Goal: Find specific page/section: Find specific page/section

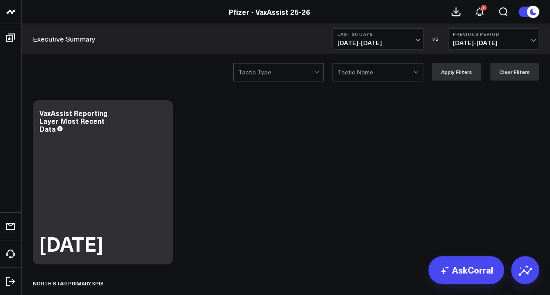
click at [390, 44] on span "[DATE] - [DATE]" at bounding box center [377, 42] width 81 height 7
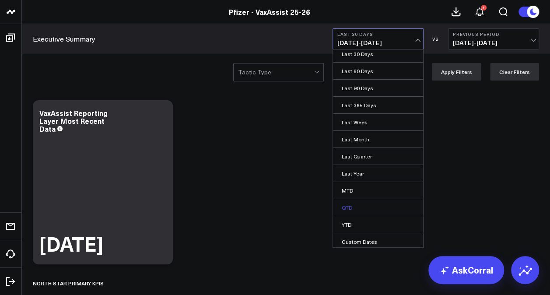
scroll to position [39, 0]
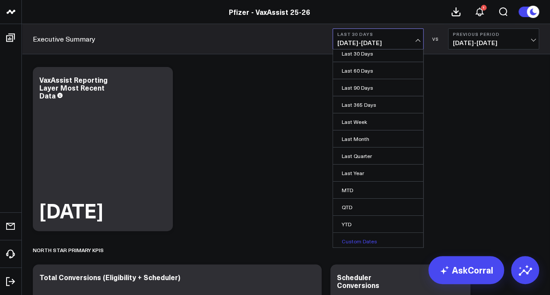
click at [362, 242] on link "Custom Dates" at bounding box center [378, 241] width 90 height 17
select select "8"
select select "2025"
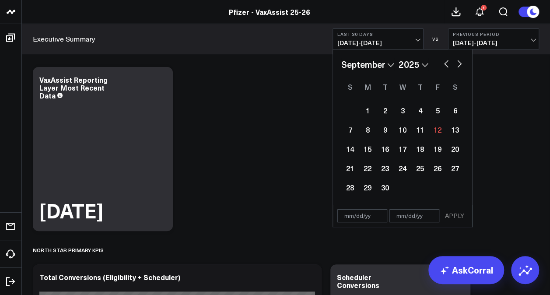
scroll to position [44, 0]
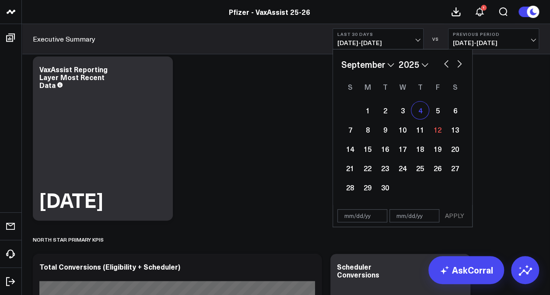
click at [421, 110] on div "4" at bounding box center [420, 111] width 18 height 18
type input "[DATE]"
select select "8"
select select "2025"
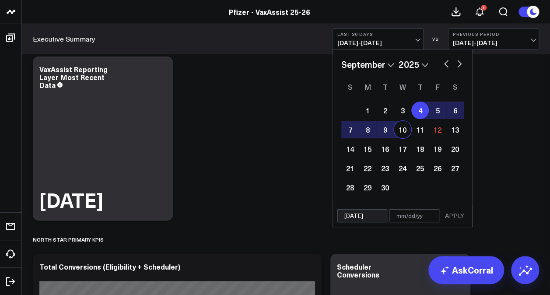
click at [403, 130] on div "10" at bounding box center [403, 130] width 18 height 18
type input "[DATE]"
select select "8"
select select "2025"
click at [448, 215] on button "APPLY" at bounding box center [455, 215] width 26 height 13
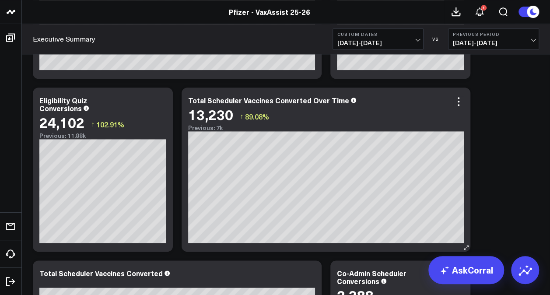
scroll to position [175, 0]
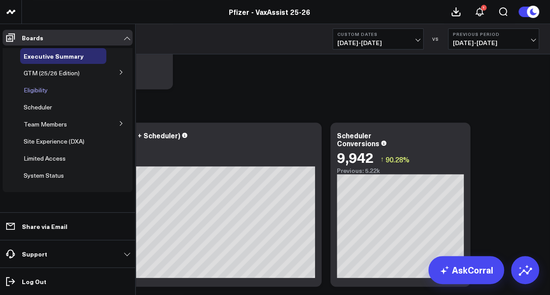
click at [42, 91] on span "Eligibility" at bounding box center [36, 90] width 24 height 8
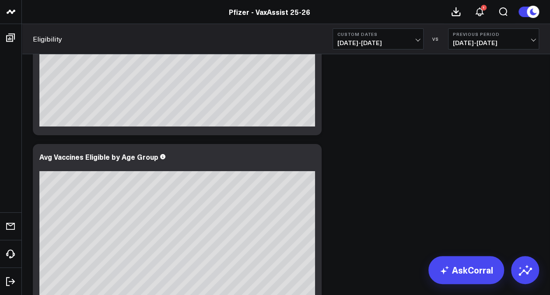
scroll to position [1213, 0]
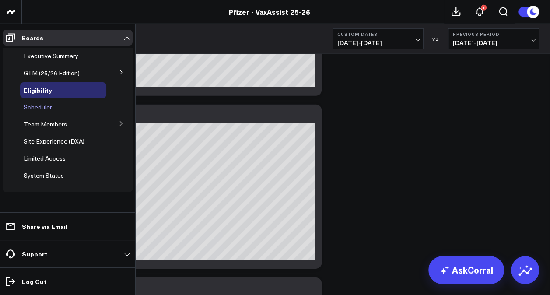
click at [47, 109] on span "Scheduler" at bounding box center [38, 107] width 28 height 8
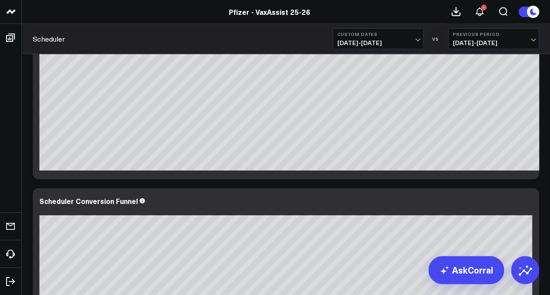
scroll to position [919, 0]
